Goal: Task Accomplishment & Management: Use online tool/utility

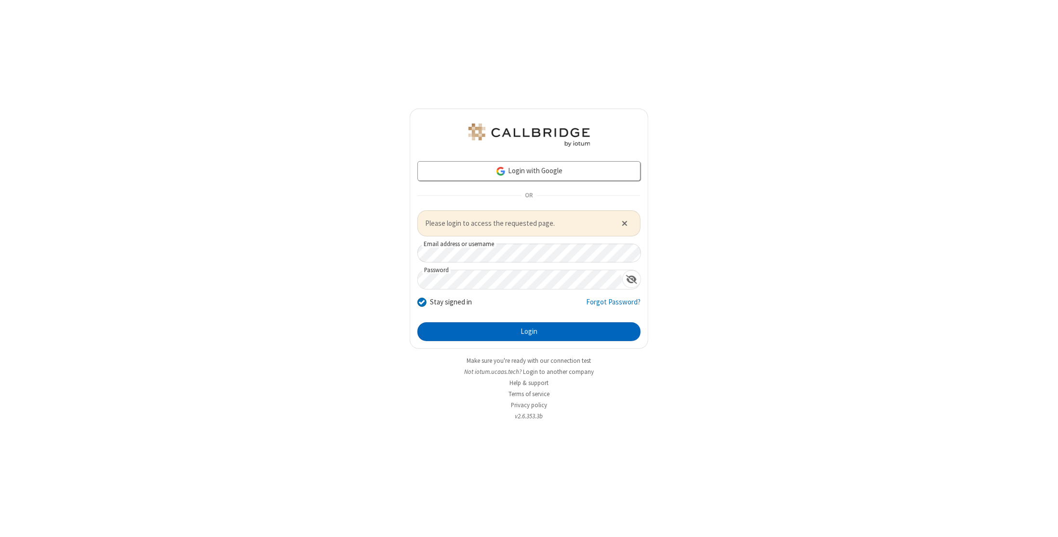
click at [517, 328] on button "Login" at bounding box center [528, 331] width 223 height 19
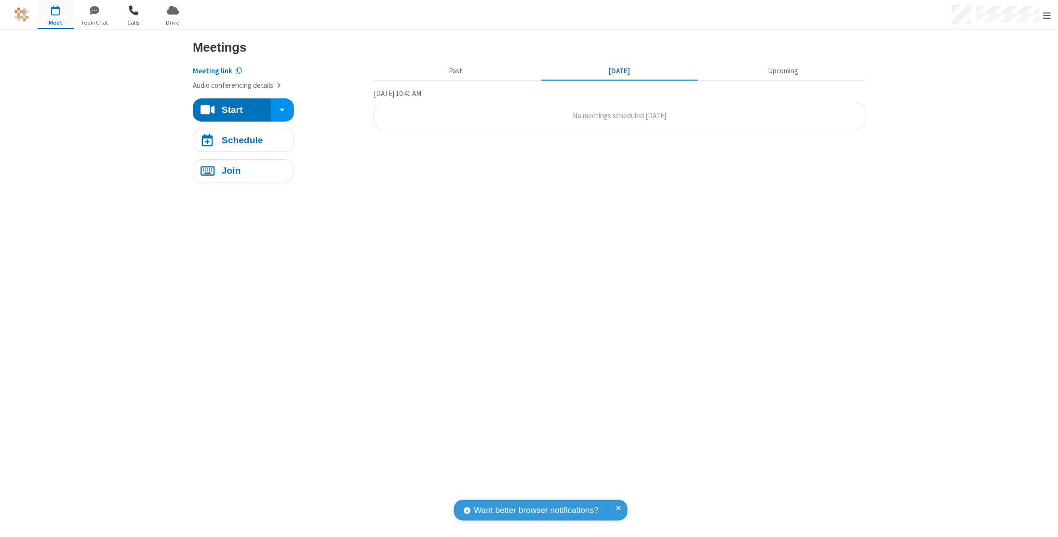
click at [148, 21] on span "Calls" at bounding box center [134, 22] width 36 height 9
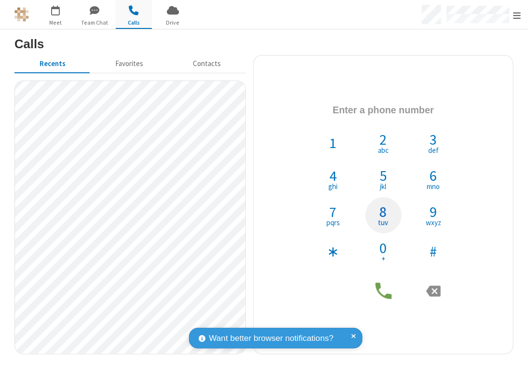
click at [379, 212] on button "8 tuv" at bounding box center [383, 215] width 36 height 36
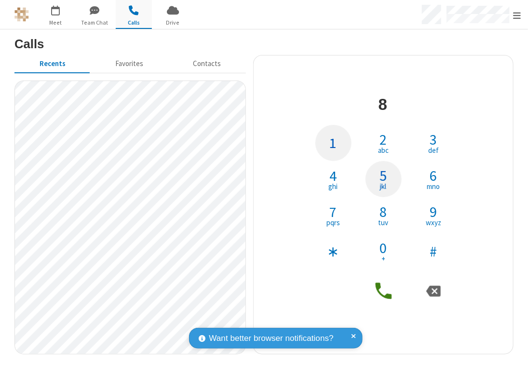
drag, startPoint x: 377, startPoint y: 187, endPoint x: 324, endPoint y: 151, distance: 63.1
click at [376, 187] on button "5 jkl" at bounding box center [383, 179] width 36 height 36
click at [324, 151] on button "1" at bounding box center [333, 143] width 36 height 36
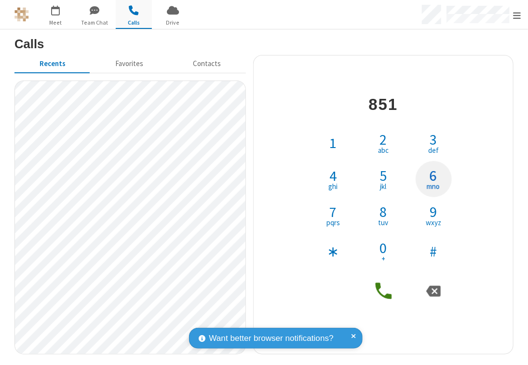
click at [419, 173] on button "6 mno" at bounding box center [434, 179] width 36 height 36
click at [387, 293] on icon at bounding box center [384, 291] width 22 height 22
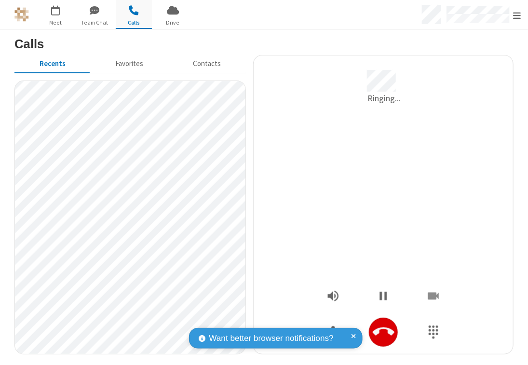
click at [385, 329] on icon "Hangup" at bounding box center [384, 331] width 22 height 8
click at [387, 326] on icon "Hangup" at bounding box center [384, 332] width 22 height 22
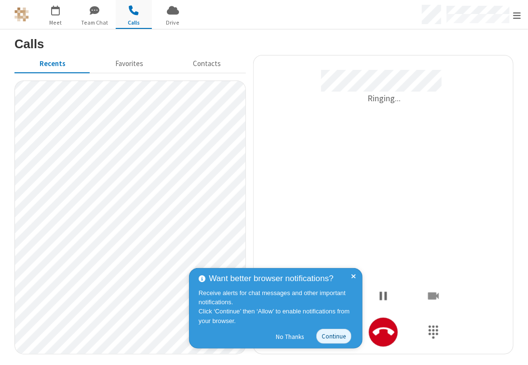
click at [356, 276] on span at bounding box center [353, 308] width 5 height 72
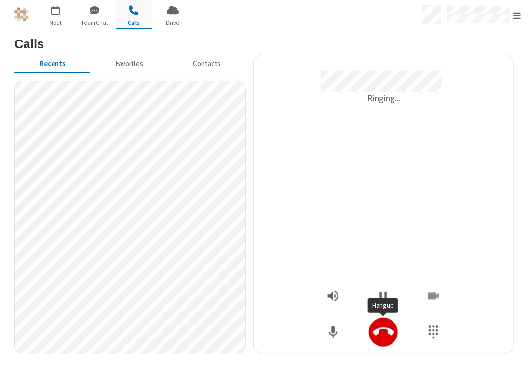
click at [380, 319] on button "Hangup" at bounding box center [383, 332] width 29 height 29
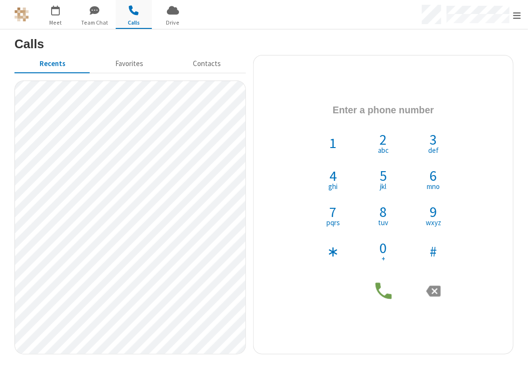
drag, startPoint x: 380, startPoint y: 319, endPoint x: 310, endPoint y: 288, distance: 76.4
click at [310, 288] on div "1 2 abc 3 def 4 ghi 5 jkl 6 mno 7 pqrs 8 tuv 9 wxyz ∗ 0 + #" at bounding box center [383, 204] width 245 height 216
